Goal: Navigation & Orientation: Find specific page/section

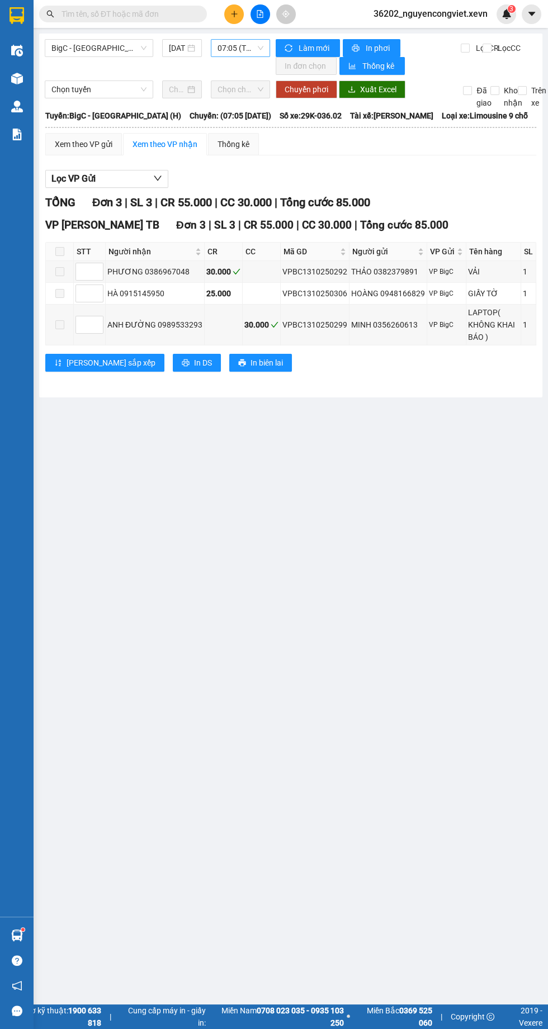
click at [230, 49] on span "07:05 (TC) - 29K-036.02" at bounding box center [241, 48] width 46 height 17
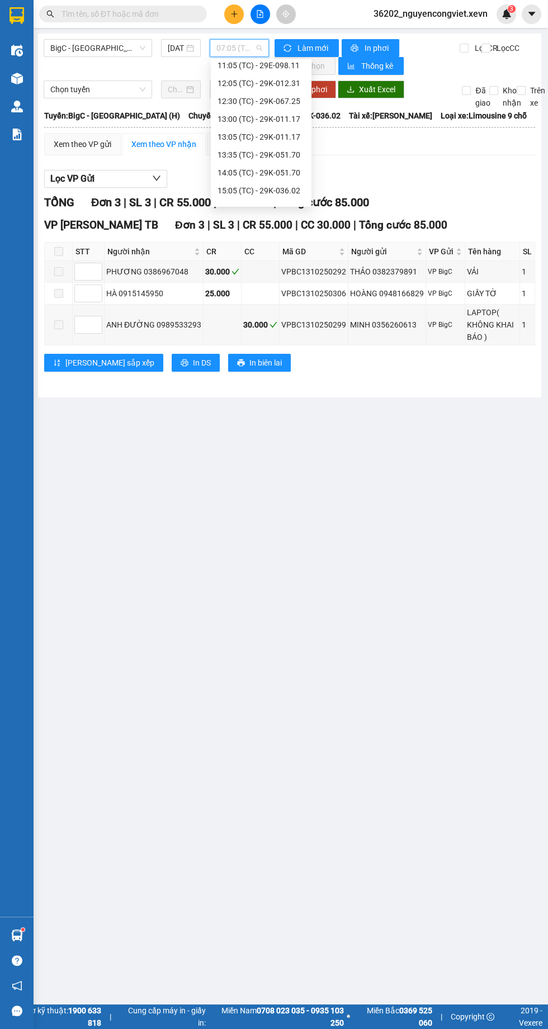
scroll to position [250, 0]
click at [241, 161] on div "17:05 (TC) - 29H-885.76" at bounding box center [261, 160] width 87 height 12
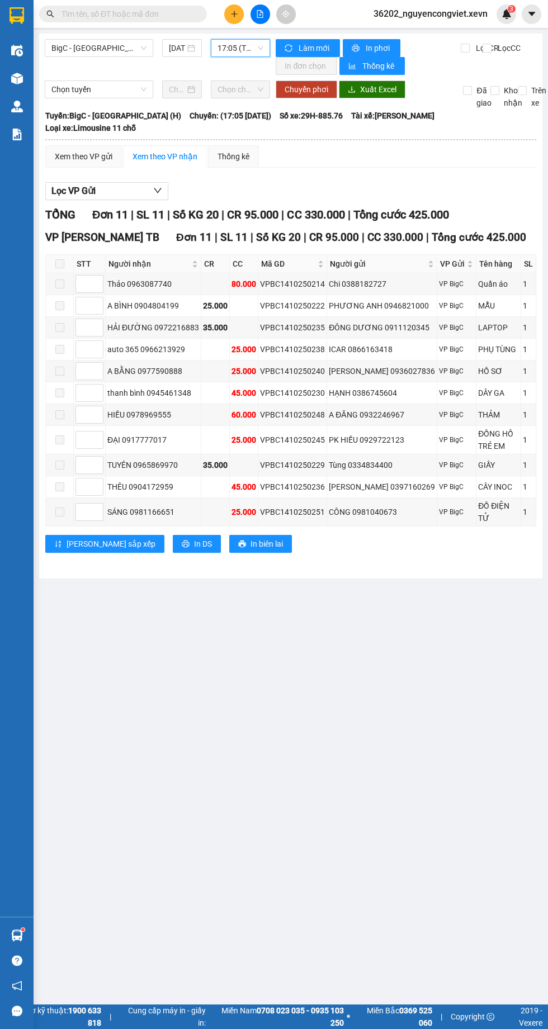
click at [59, 259] on span at bounding box center [59, 263] width 9 height 9
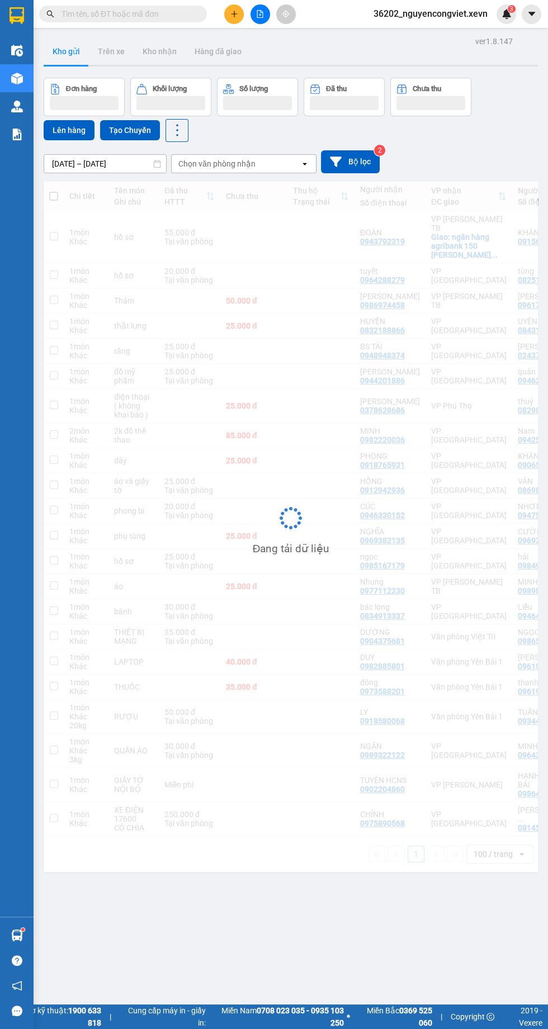
click at [18, 63] on div "Điều hành xe" at bounding box center [17, 50] width 34 height 28
